Goal: Check status: Check status

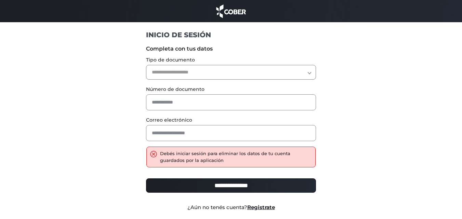
click at [153, 153] on div at bounding box center [155, 155] width 10 height 9
click at [312, 75] on select "**********" at bounding box center [231, 72] width 170 height 15
select select "***"
click at [146, 65] on select "**********" at bounding box center [231, 72] width 170 height 15
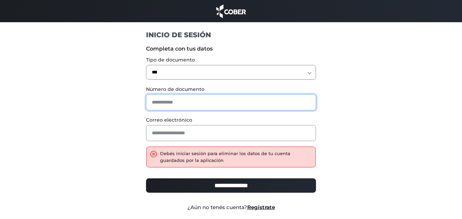
click at [162, 102] on input "text" at bounding box center [231, 102] width 170 height 16
type input "********"
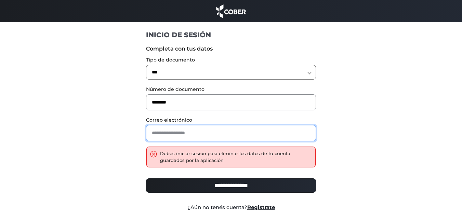
click at [176, 133] on input "email" at bounding box center [231, 133] width 170 height 16
type input "**********"
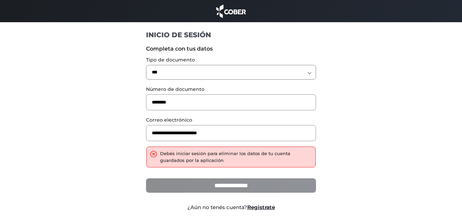
click at [223, 188] on input "**********" at bounding box center [231, 185] width 170 height 14
type input "**********"
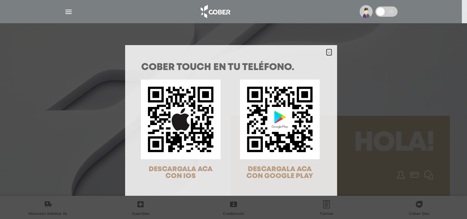
click at [328, 54] on icon "Close" at bounding box center [328, 52] width 5 height 5
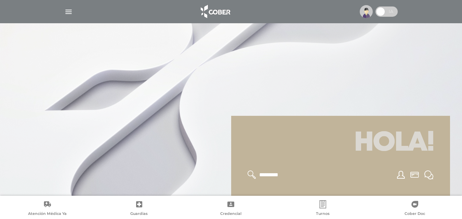
click at [70, 11] on img "button" at bounding box center [68, 12] width 9 height 9
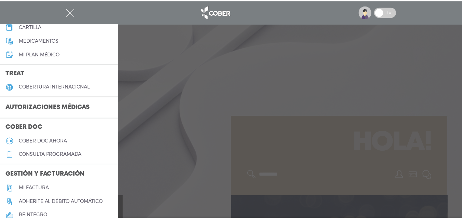
scroll to position [108, 0]
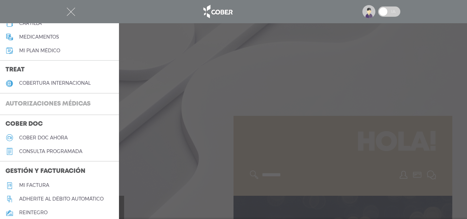
click at [49, 103] on h3 "Autorizaciones médicas" at bounding box center [48, 104] width 96 height 13
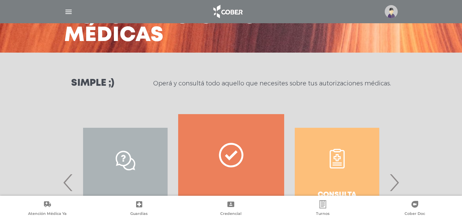
scroll to position [124, 0]
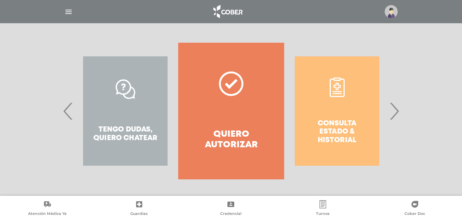
click at [394, 112] on span "›" at bounding box center [393, 111] width 13 height 37
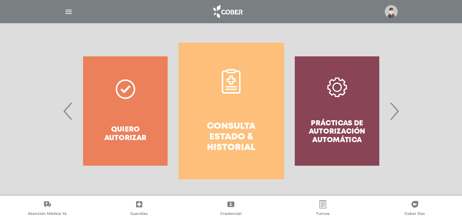
click at [248, 120] on link "Consulta estado & historial" at bounding box center [231, 111] width 106 height 137
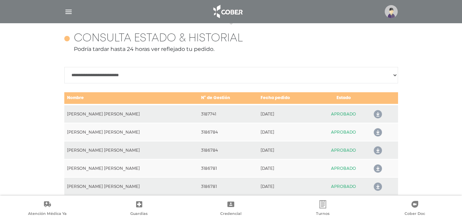
scroll to position [304, 0]
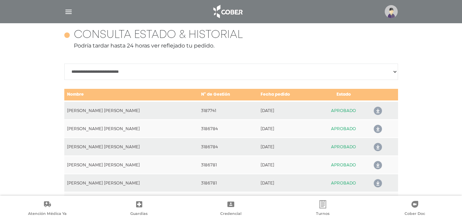
click at [378, 147] on icon at bounding box center [376, 147] width 11 height 11
click at [378, 128] on icon at bounding box center [376, 129] width 11 height 11
click at [378, 164] on icon at bounding box center [376, 165] width 11 height 11
click at [378, 184] on icon at bounding box center [376, 183] width 11 height 11
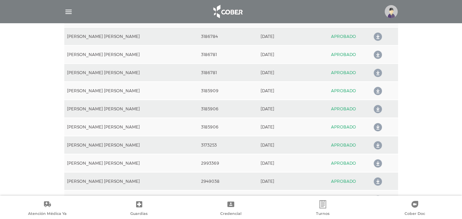
scroll to position [428, 0]
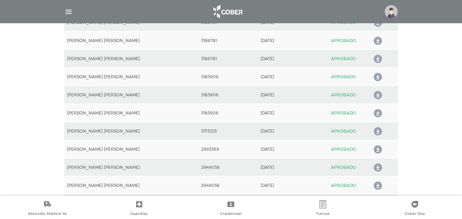
click at [377, 57] on icon at bounding box center [376, 59] width 11 height 11
click at [377, 40] on icon at bounding box center [376, 41] width 11 height 11
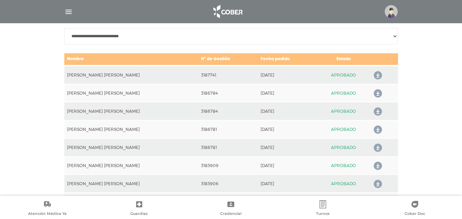
scroll to position [332, 0]
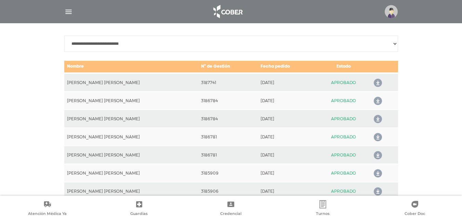
click at [377, 102] on icon at bounding box center [376, 101] width 11 height 11
click at [379, 118] on icon at bounding box center [376, 119] width 11 height 11
click at [378, 156] on icon at bounding box center [376, 155] width 11 height 11
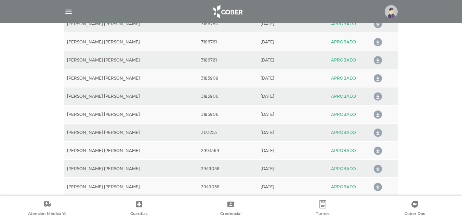
scroll to position [428, 0]
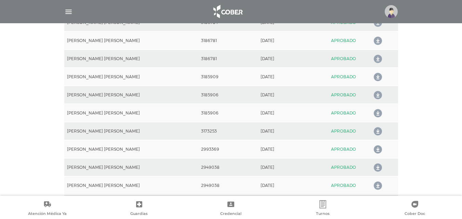
click at [377, 58] on icon at bounding box center [376, 59] width 11 height 11
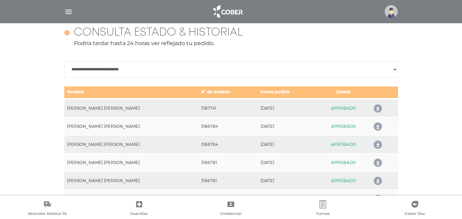
scroll to position [311, 0]
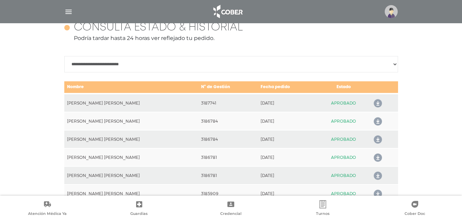
click at [376, 192] on icon at bounding box center [376, 194] width 11 height 11
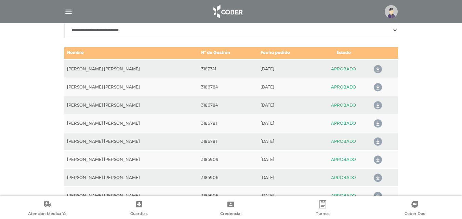
scroll to position [348, 0]
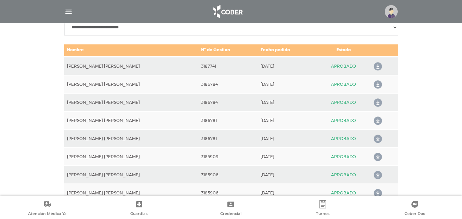
click at [375, 84] on icon at bounding box center [376, 84] width 11 height 11
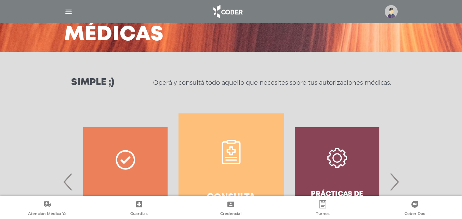
scroll to position [0, 0]
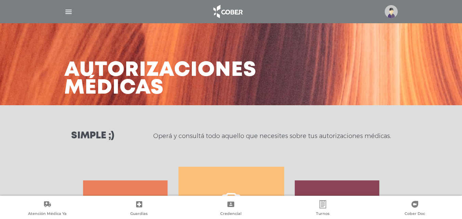
click at [69, 11] on img "button" at bounding box center [68, 12] width 9 height 9
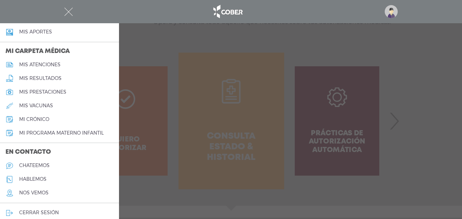
scroll to position [308, 0]
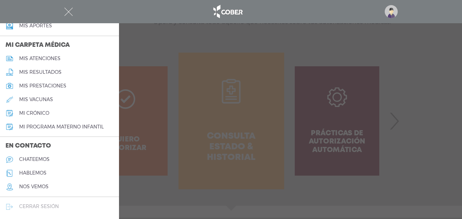
click at [18, 206] on link "cerrar sesión" at bounding box center [59, 207] width 119 height 14
